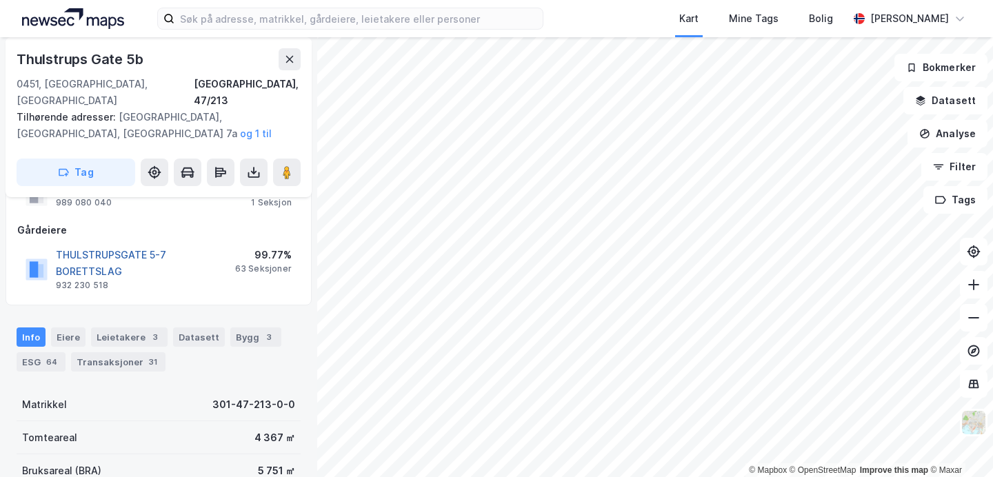
scroll to position [108, 0]
click at [134, 352] on div "Transaksjoner 31" at bounding box center [118, 361] width 95 height 19
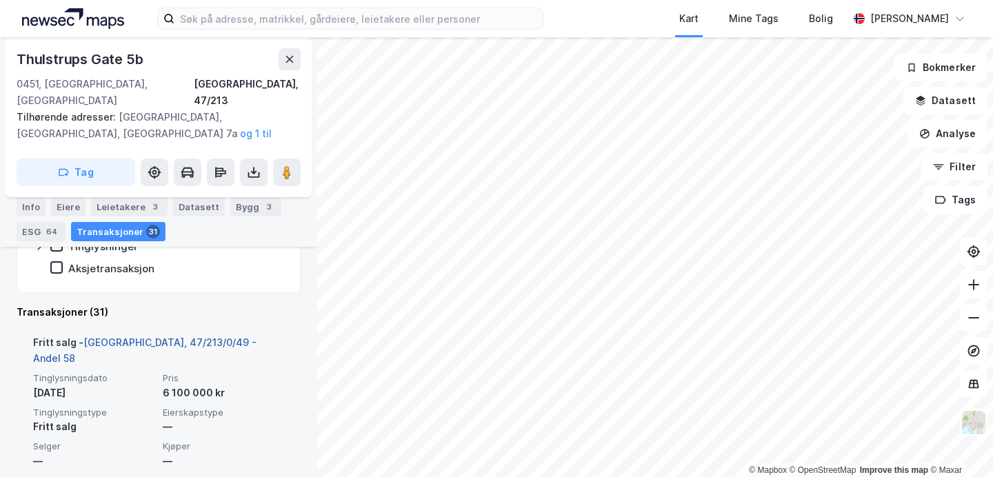
scroll to position [410, 0]
